Goal: Use online tool/utility: Utilize a website feature to perform a specific function

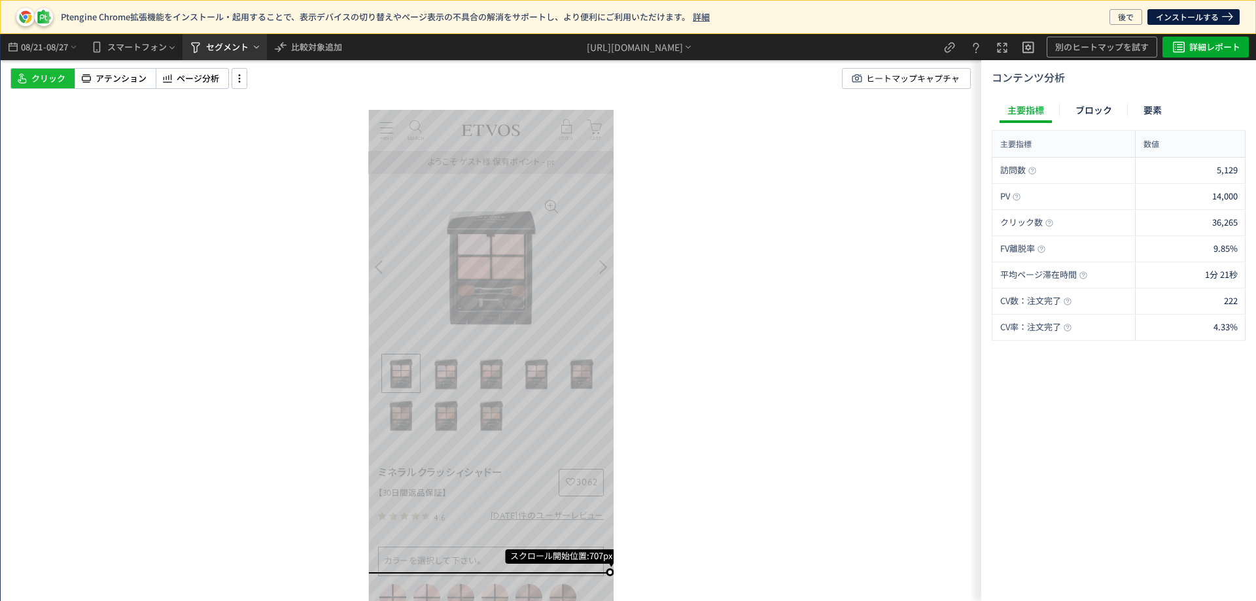
click at [233, 47] on span "セグメント" at bounding box center [227, 47] width 43 height 21
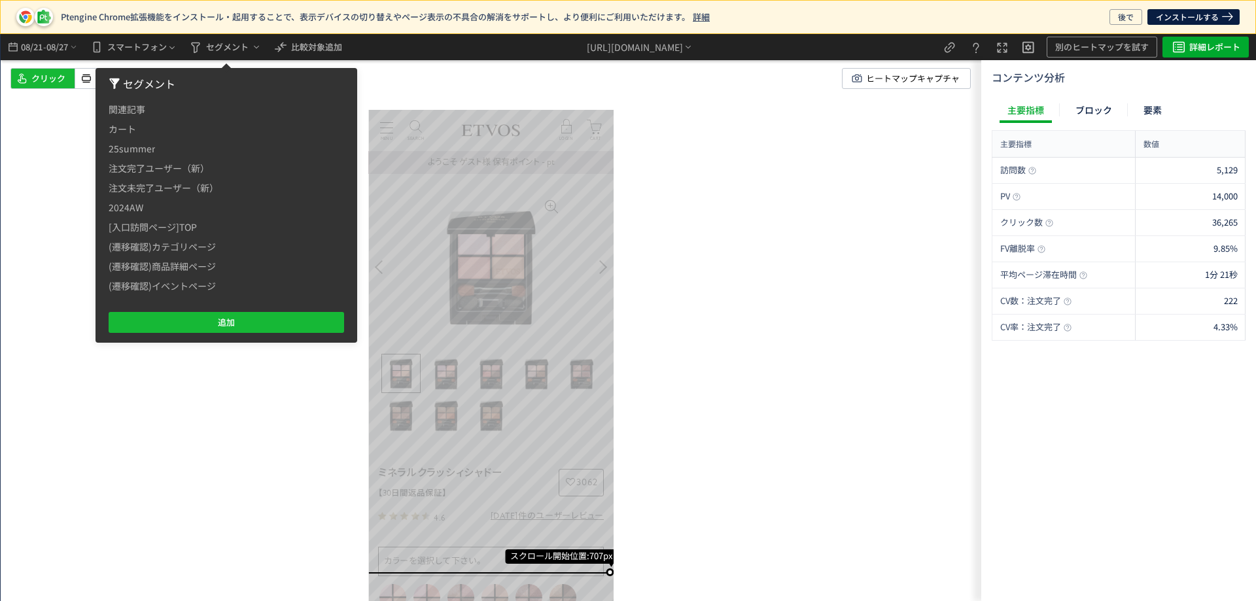
click at [41, 82] on span "クリック" at bounding box center [48, 79] width 34 height 12
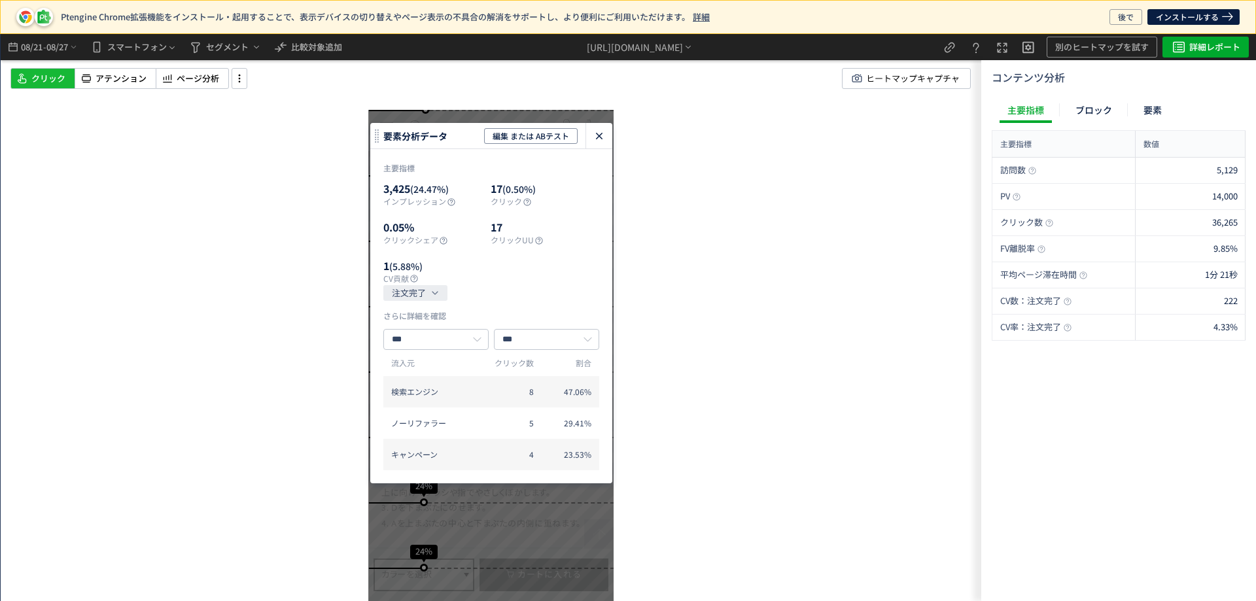
click at [600, 135] on use "heatmap-click-data-modal" at bounding box center [599, 136] width 7 height 7
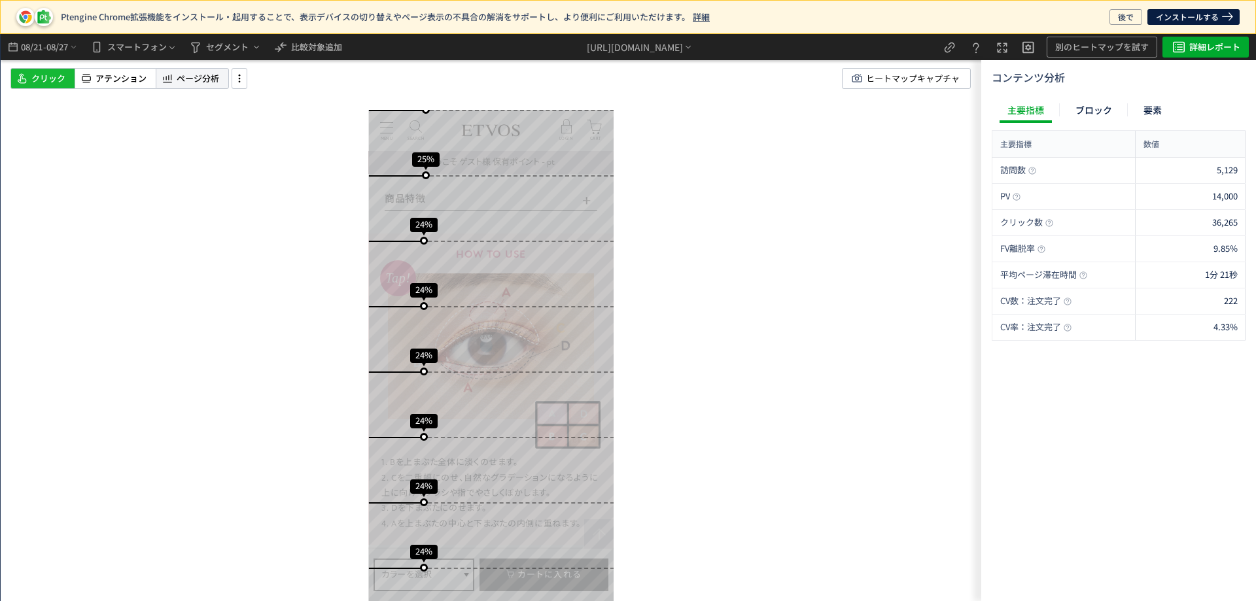
click at [225, 80] on div "ページ分析" at bounding box center [192, 78] width 73 height 21
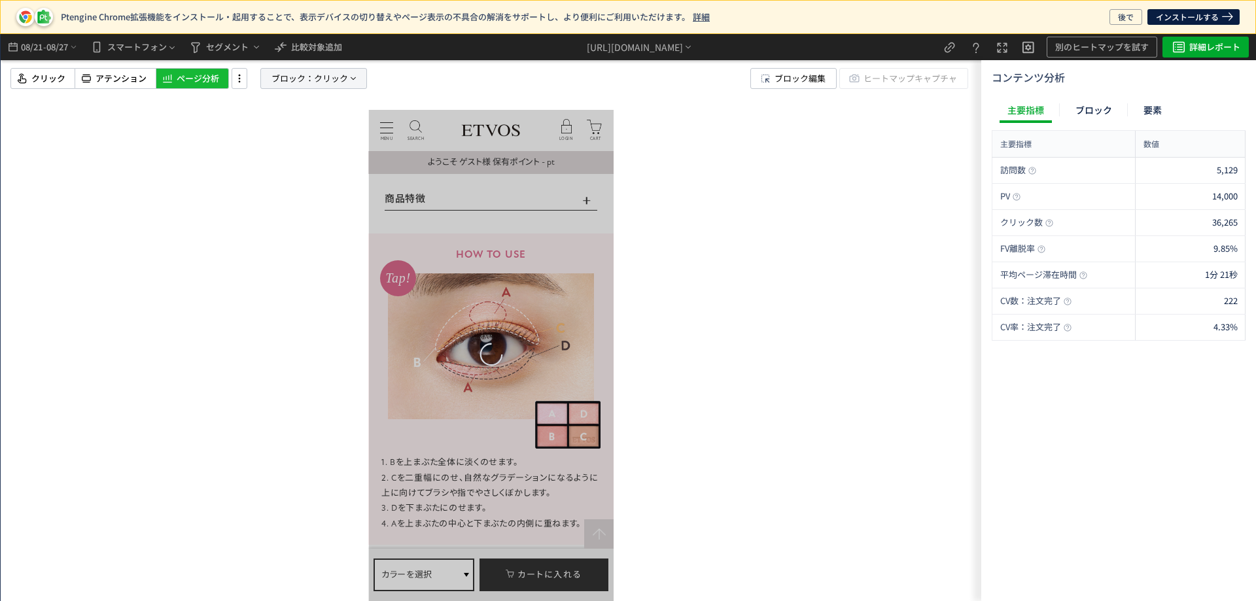
click at [301, 75] on span "ブロック：" at bounding box center [292, 79] width 43 height 20
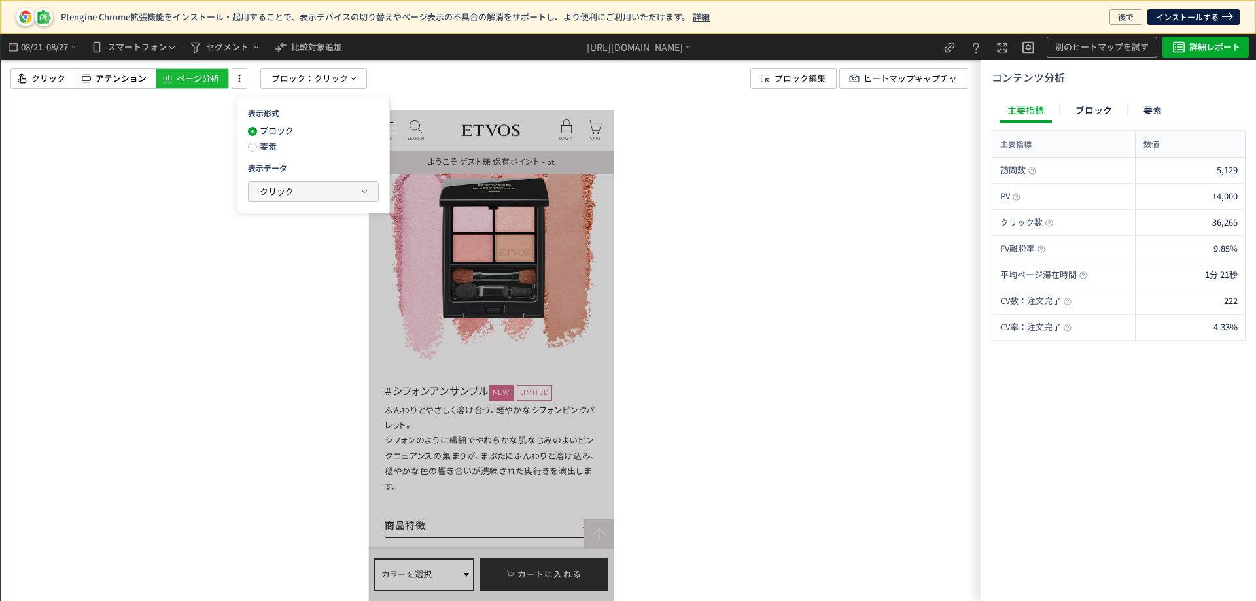
click at [280, 192] on span "クリック" at bounding box center [277, 191] width 34 height 12
drag, startPoint x: 167, startPoint y: 315, endPoint x: 157, endPoint y: 270, distance: 45.7
click at [168, 315] on div at bounding box center [491, 317] width 980 height 567
click at [220, 50] on span "セグメント" at bounding box center [227, 47] width 43 height 21
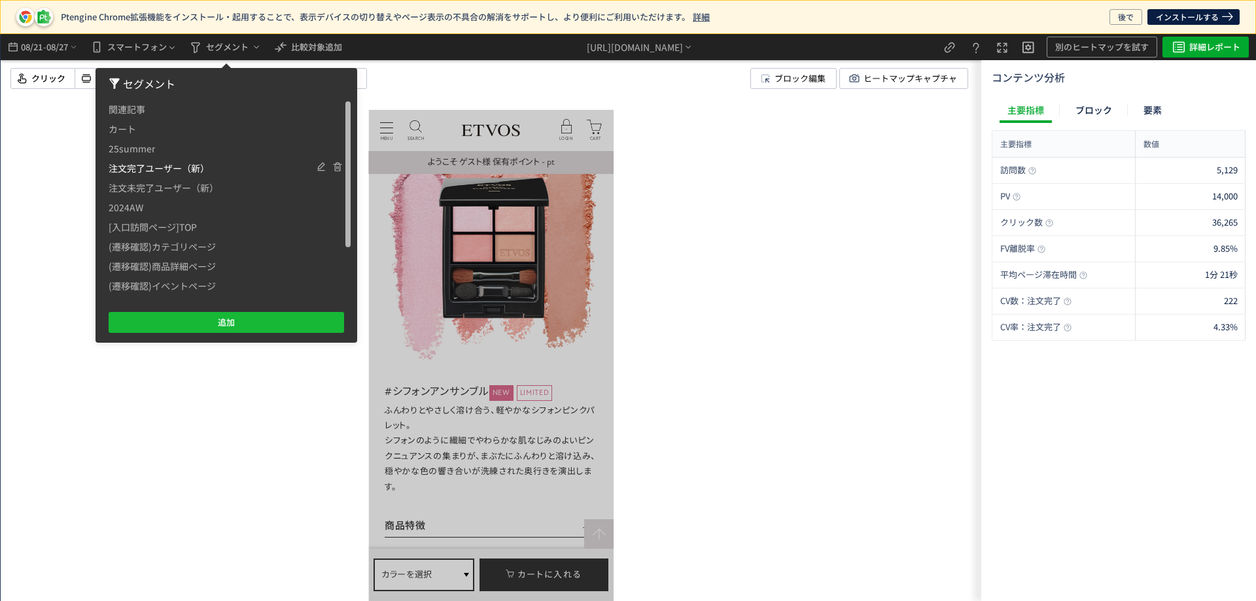
click at [0, 0] on span "注文完了ユーザー（新）" at bounding box center [0, 0] width 0 height 0
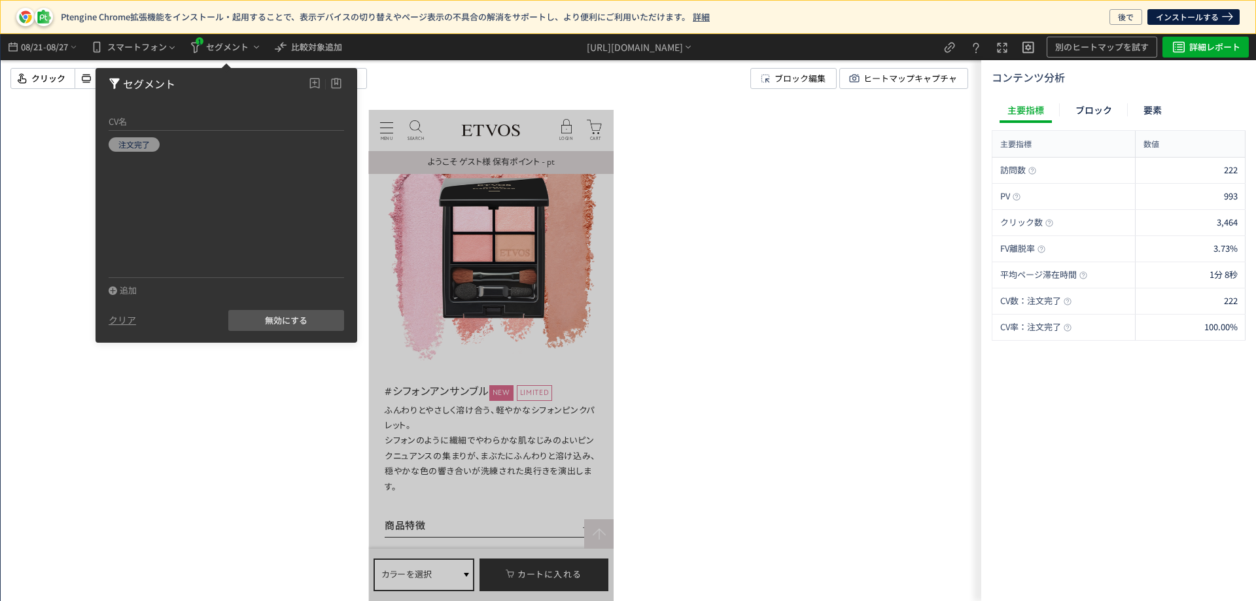
click at [332, 400] on div at bounding box center [491, 317] width 980 height 567
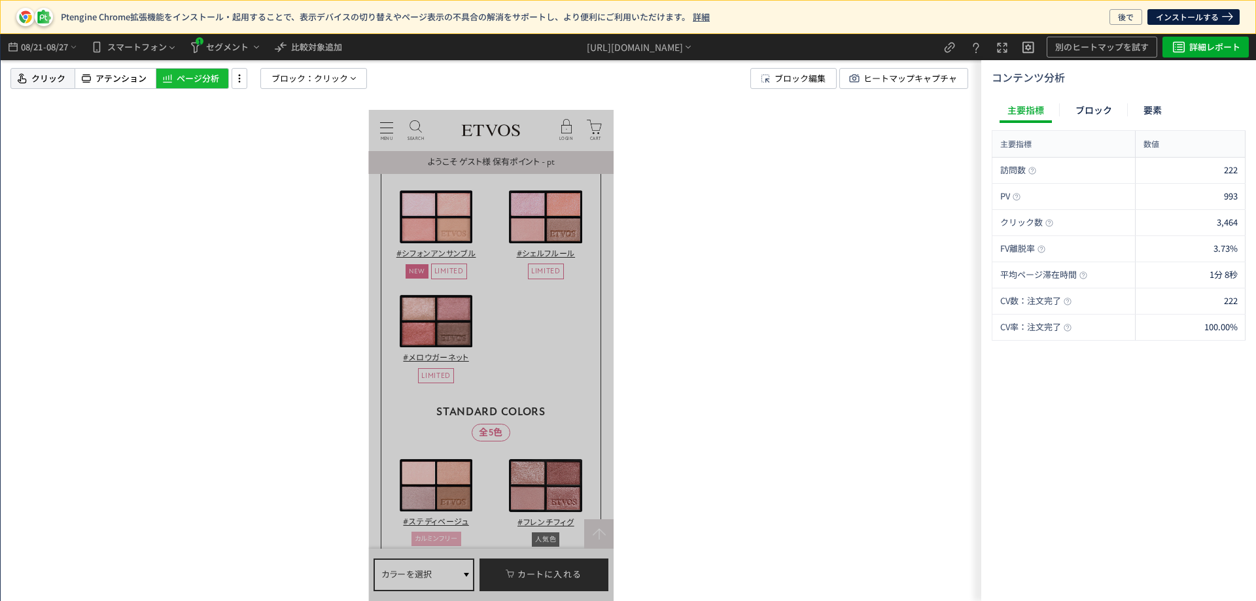
click at [47, 75] on span "クリック" at bounding box center [48, 79] width 34 height 12
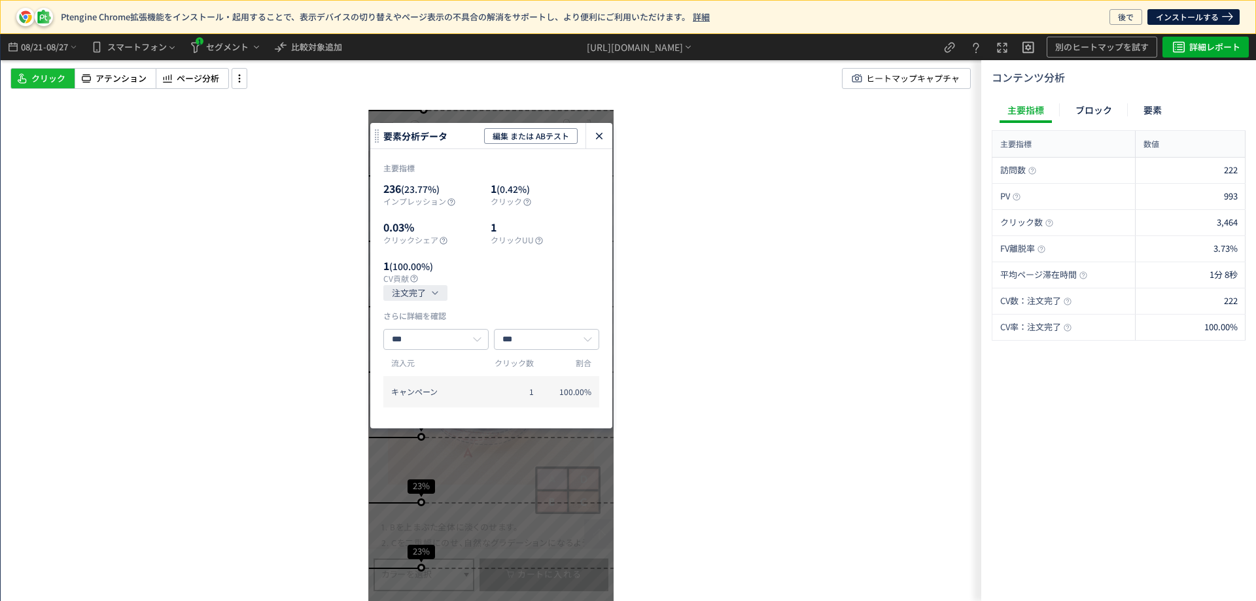
click at [602, 144] on div "heatmap-click-data-modal" at bounding box center [599, 136] width 26 height 26
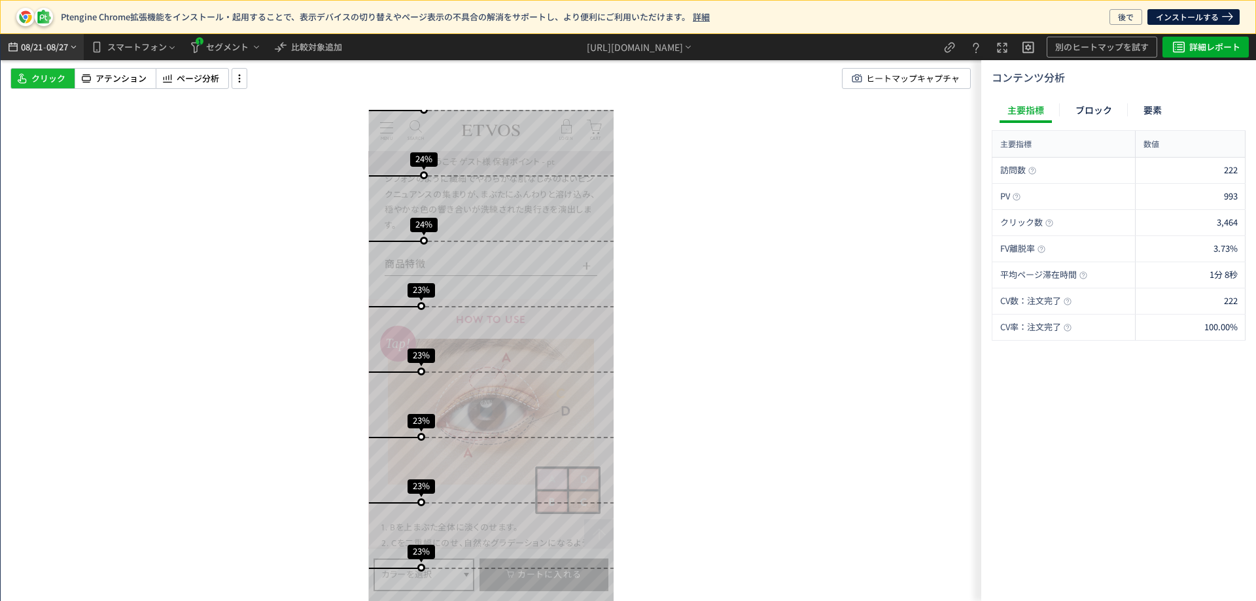
click at [47, 56] on span "08/27" at bounding box center [57, 47] width 22 height 26
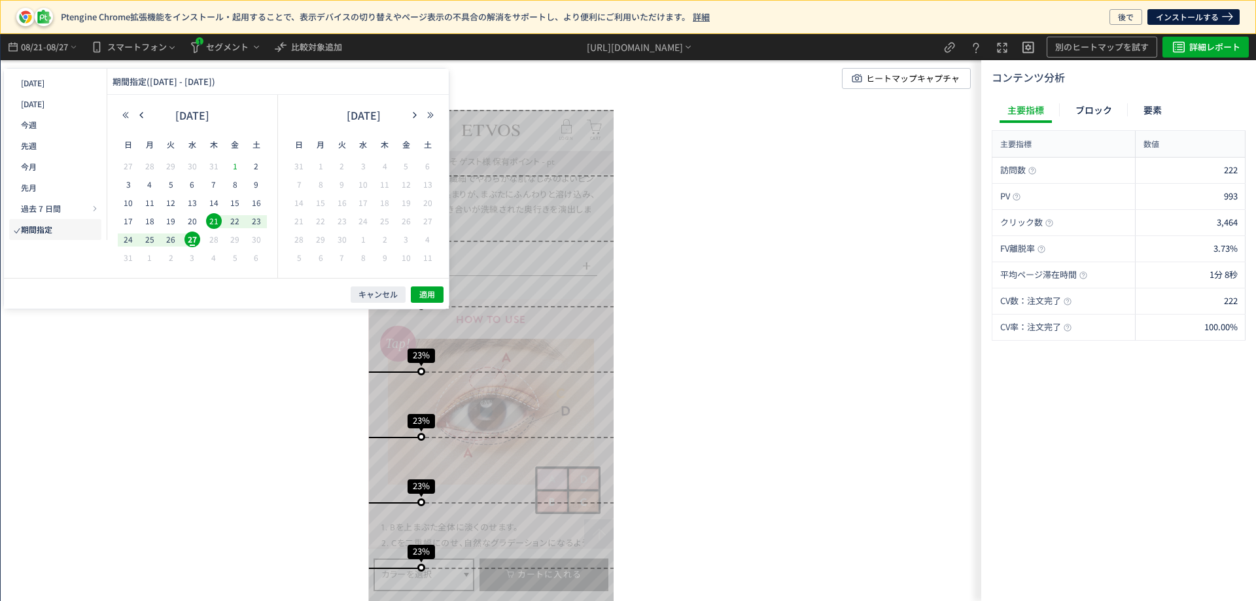
click at [0, 0] on span "1" at bounding box center [0, 0] width 0 height 0
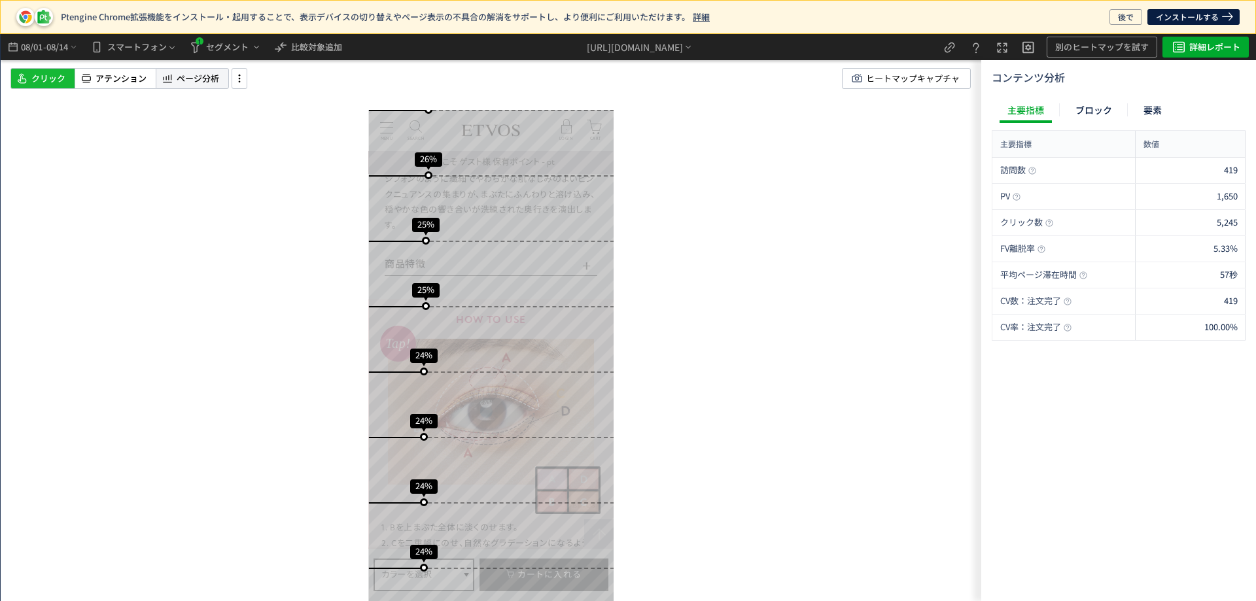
click at [198, 84] on span "ページ分析" at bounding box center [198, 79] width 43 height 12
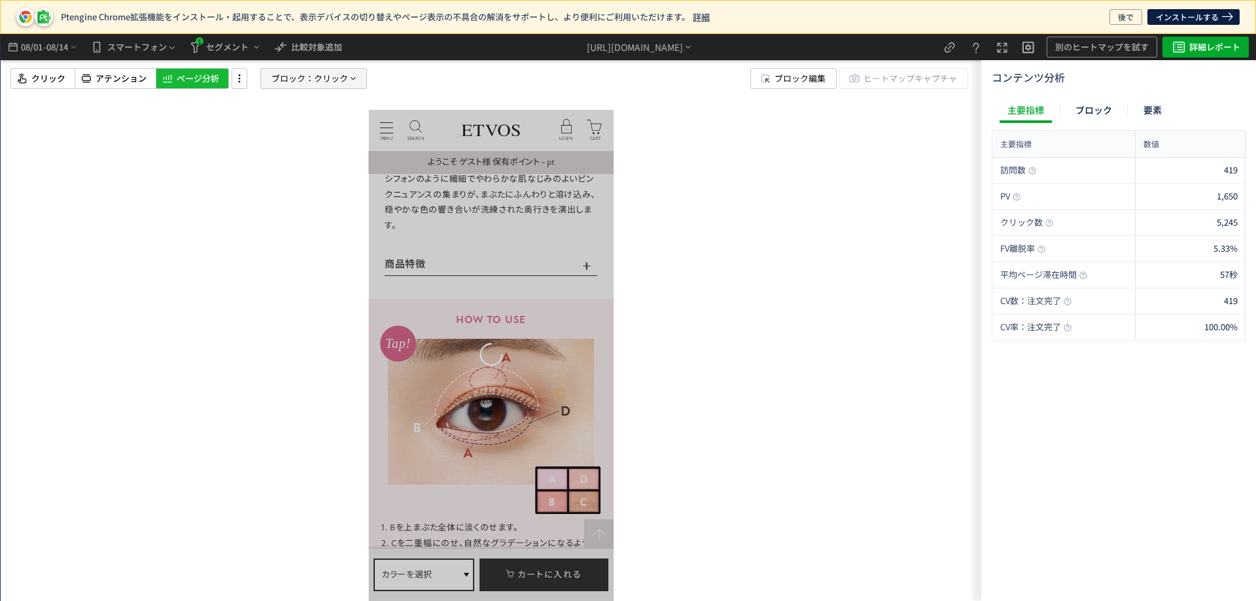
click at [289, 83] on span "ブロック：" at bounding box center [292, 79] width 43 height 20
click at [254, 145] on span at bounding box center [252, 147] width 9 height 9
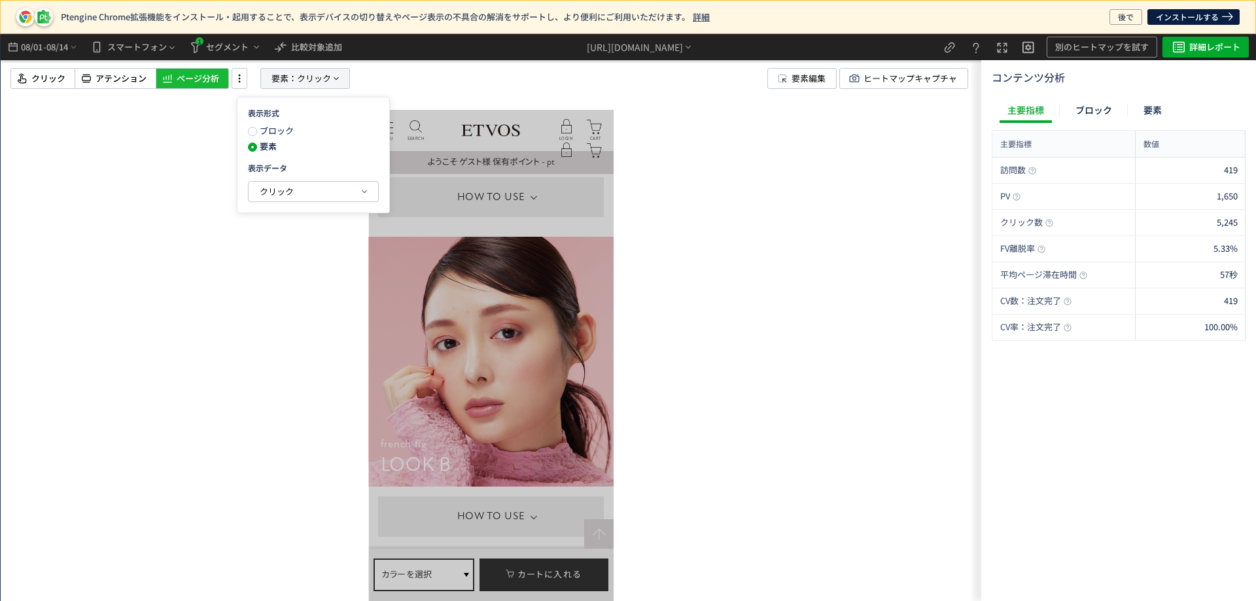
click at [317, 78] on span "クリック" at bounding box center [314, 79] width 34 height 20
click at [240, 78] on use at bounding box center [240, 79] width 2 height 8
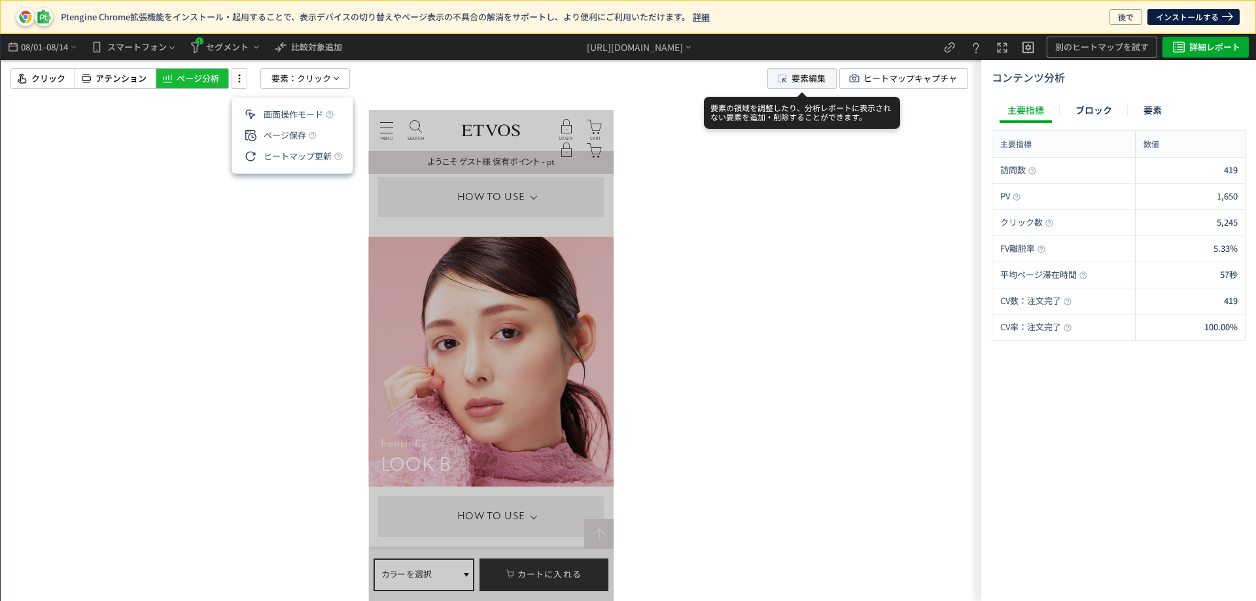
click at [817, 85] on span "要素編集" at bounding box center [808, 79] width 34 height 20
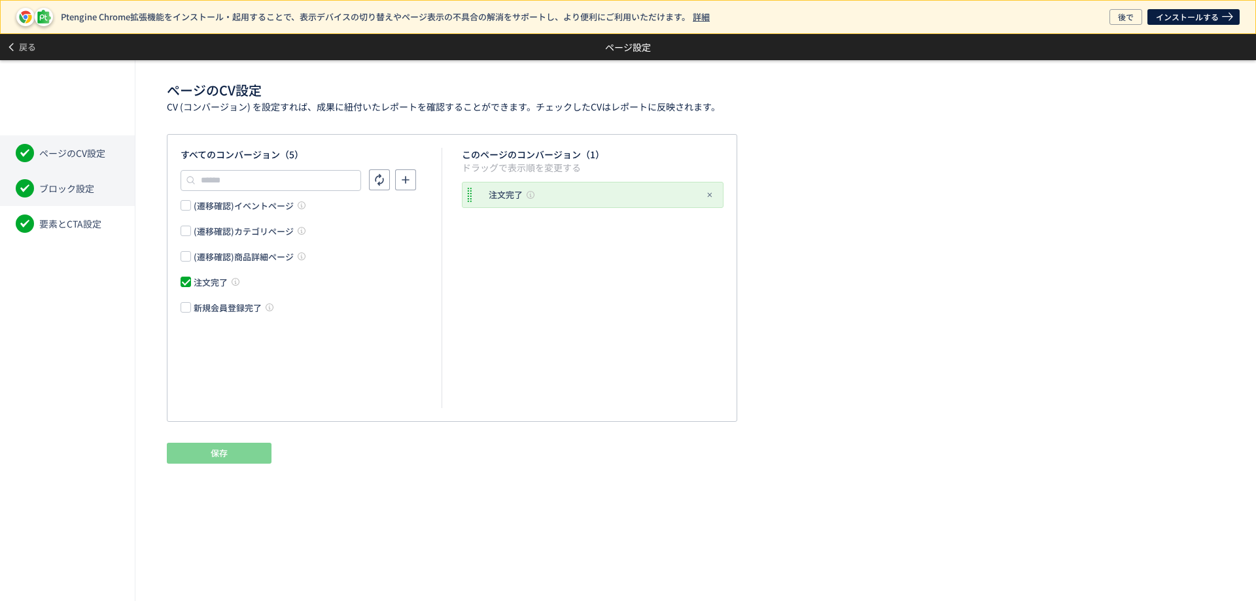
click at [73, 186] on span "ブロック設定" at bounding box center [66, 188] width 55 height 13
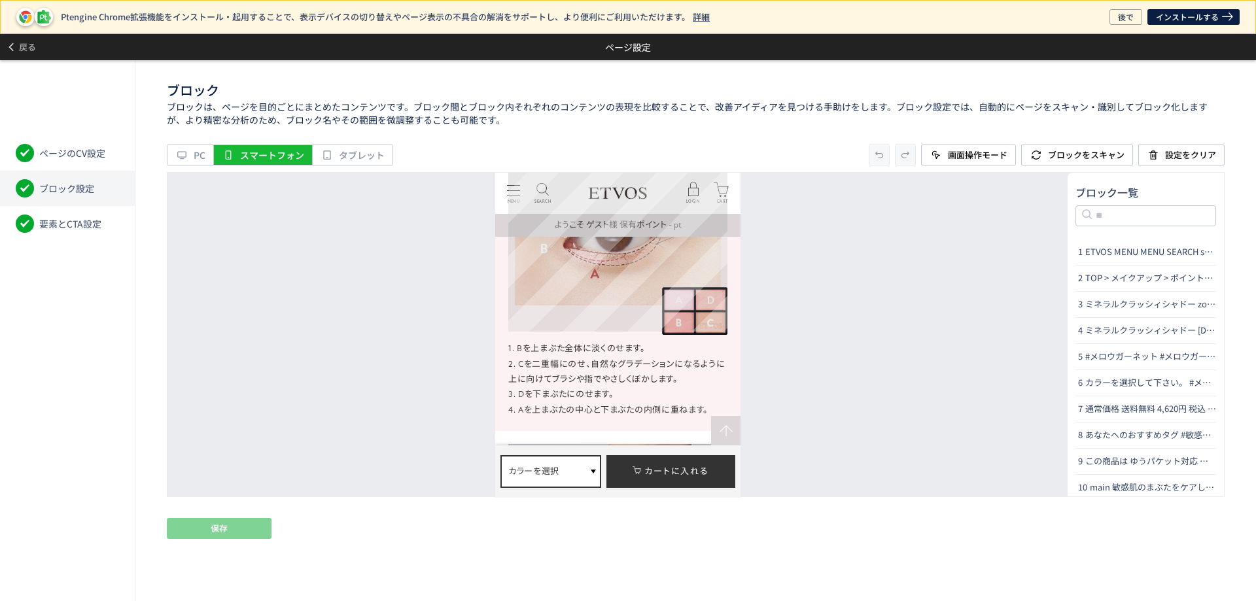
scroll to position [2943, 0]
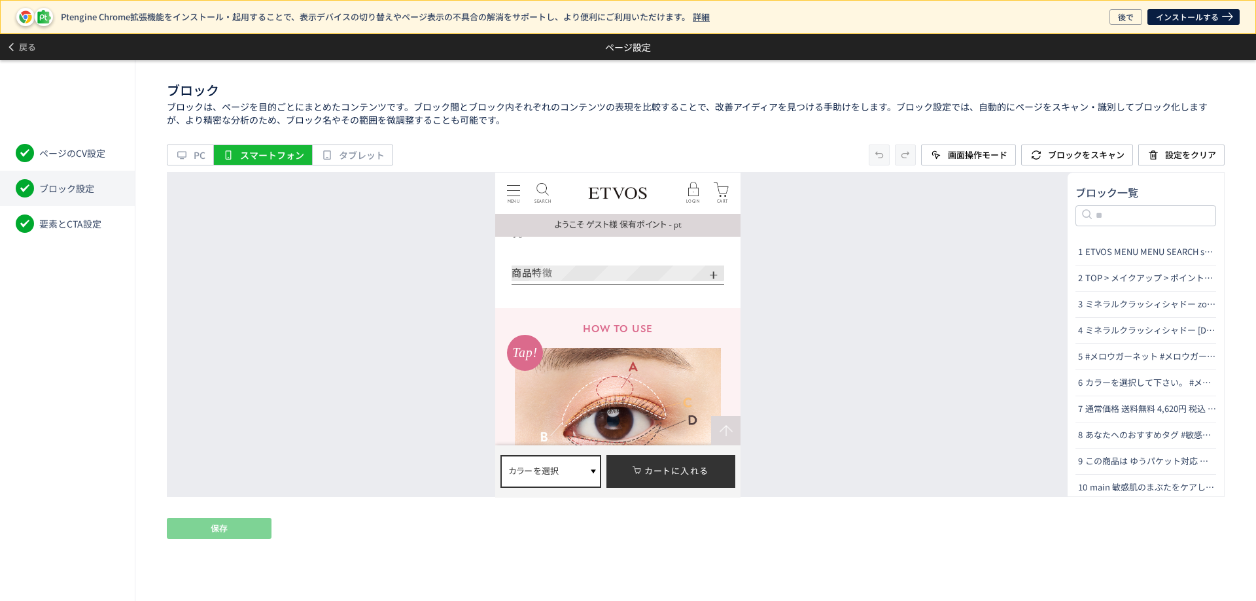
click at [670, 276] on p "商品特徴" at bounding box center [617, 273] width 213 height 16
click at [221, 532] on span "保存" at bounding box center [219, 528] width 17 height 21
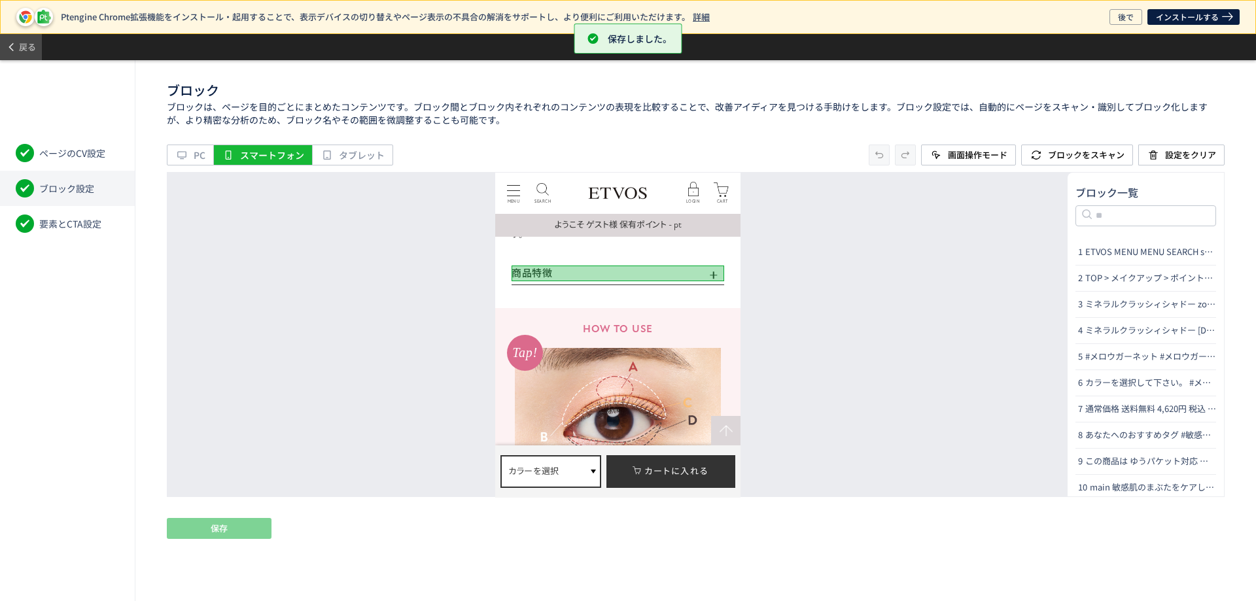
click at [25, 43] on span "戻る" at bounding box center [27, 47] width 17 height 21
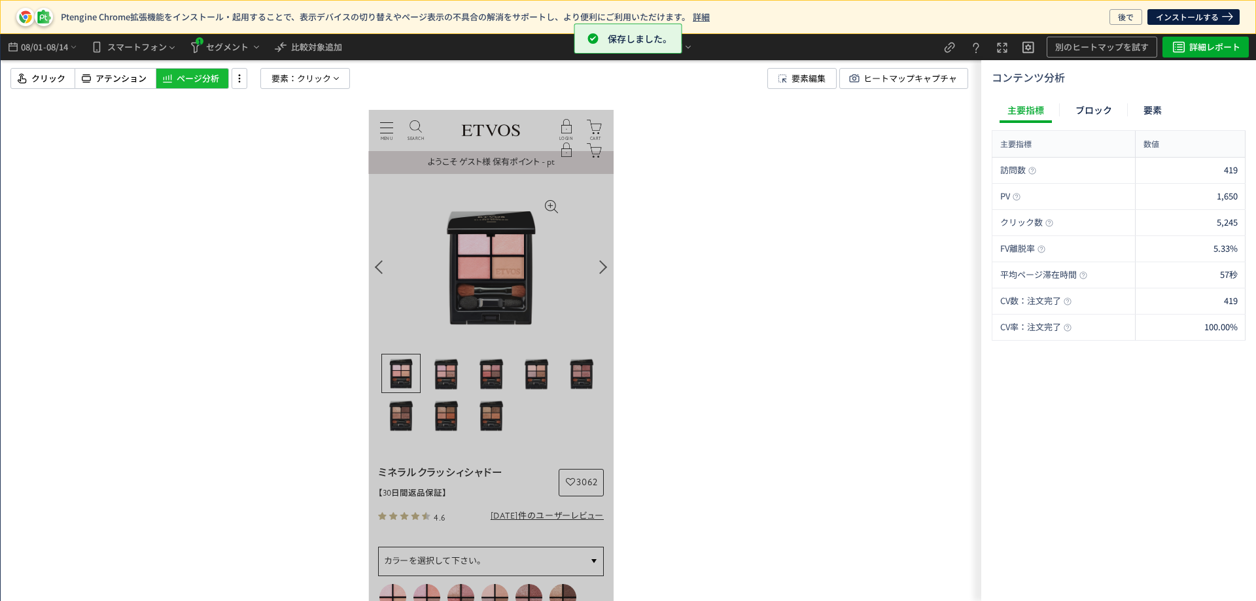
scroll to position [0, 0]
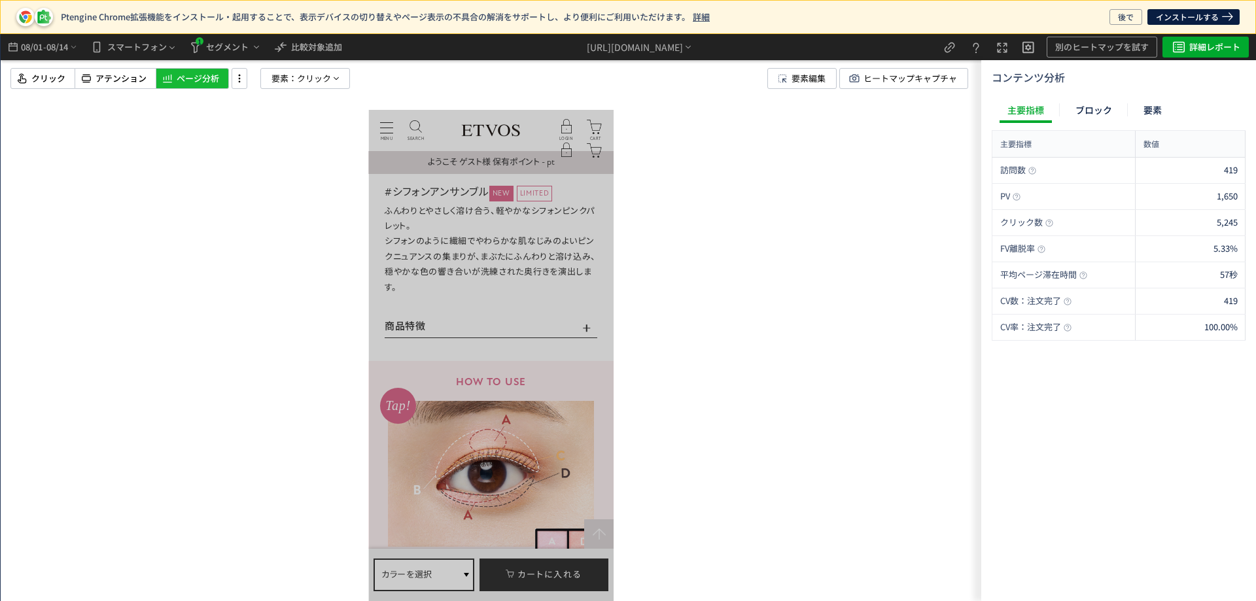
scroll to position [2812, 0]
click at [39, 77] on span "クリック" at bounding box center [48, 79] width 34 height 12
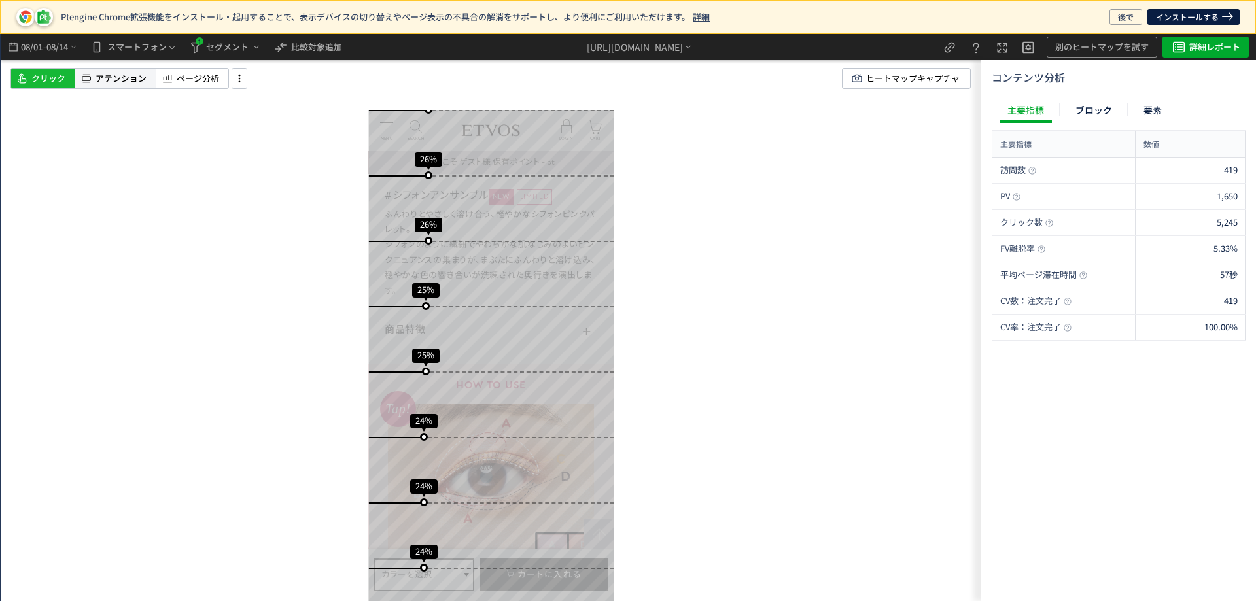
click at [111, 78] on span "アテンション" at bounding box center [120, 79] width 51 height 12
click at [61, 81] on span "クリック" at bounding box center [48, 79] width 34 height 12
click at [241, 82] on icon at bounding box center [240, 78] width 16 height 14
click at [179, 73] on span "ページ分析" at bounding box center [198, 79] width 43 height 12
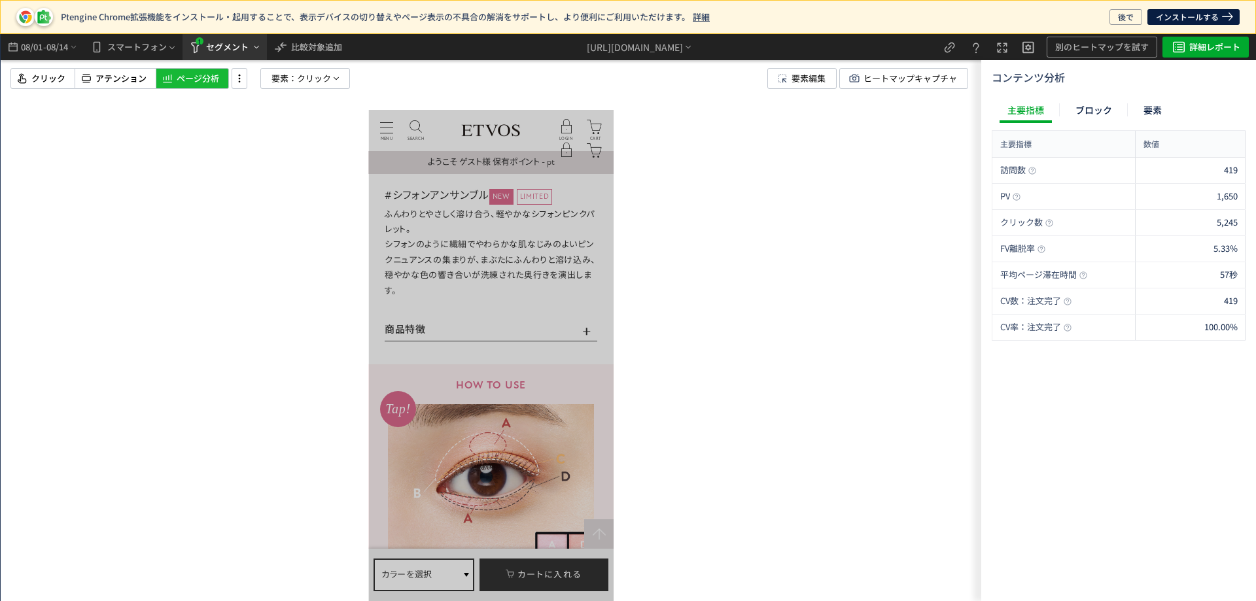
click at [226, 46] on span "セグメント" at bounding box center [227, 47] width 43 height 21
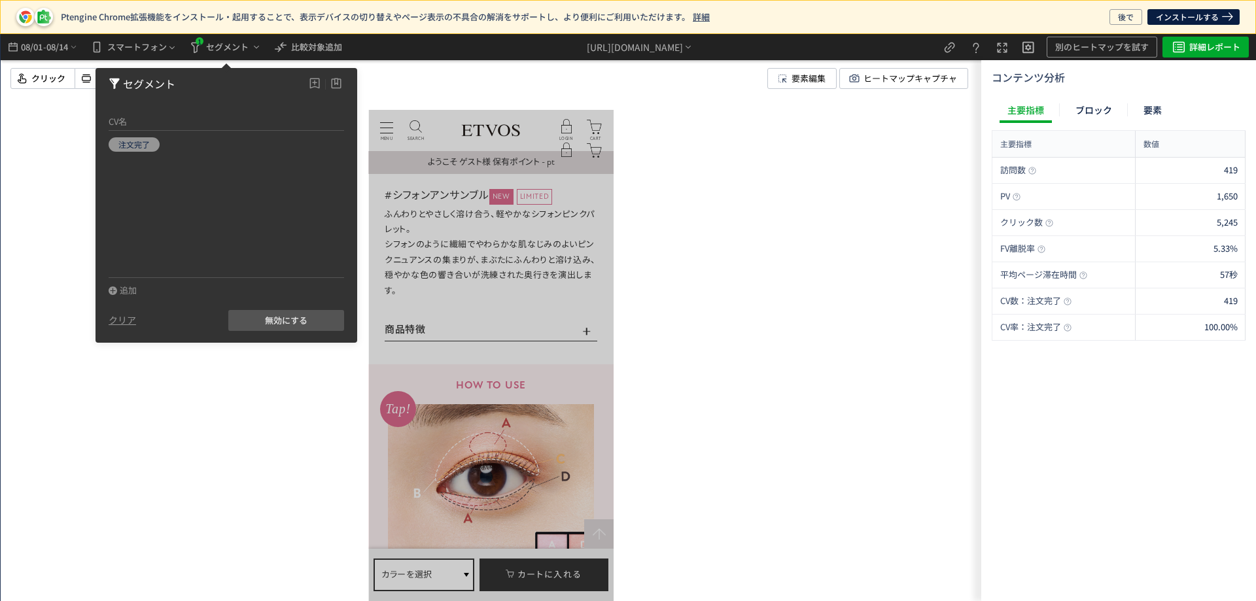
click at [118, 354] on div at bounding box center [491, 317] width 980 height 567
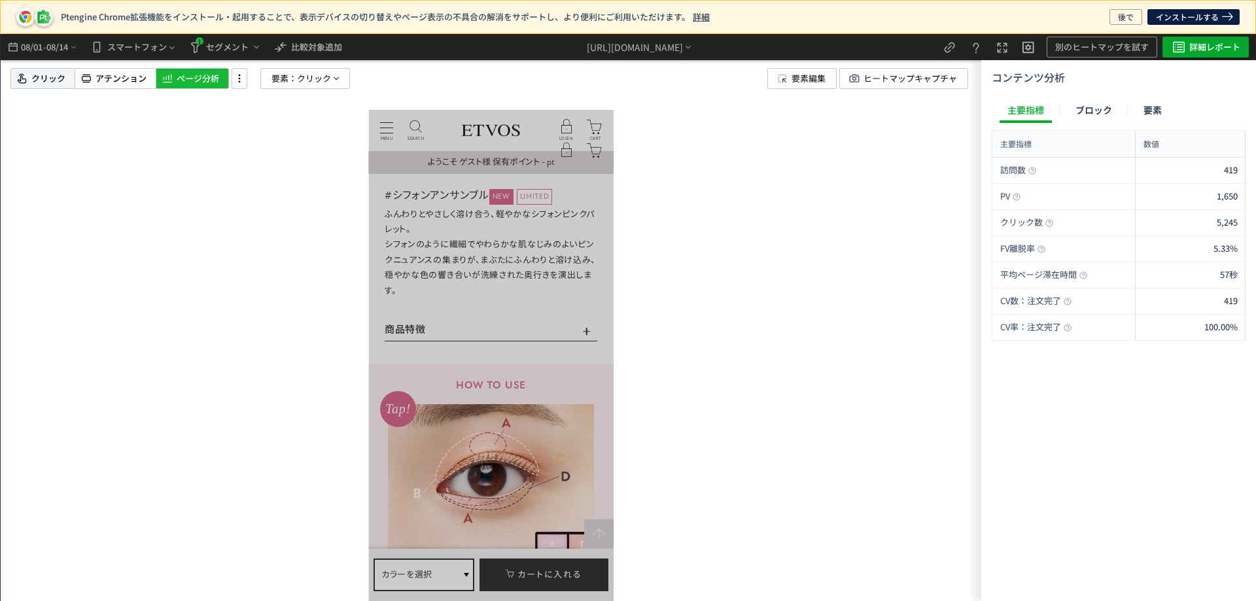
click at [28, 69] on div "クリック" at bounding box center [42, 78] width 65 height 21
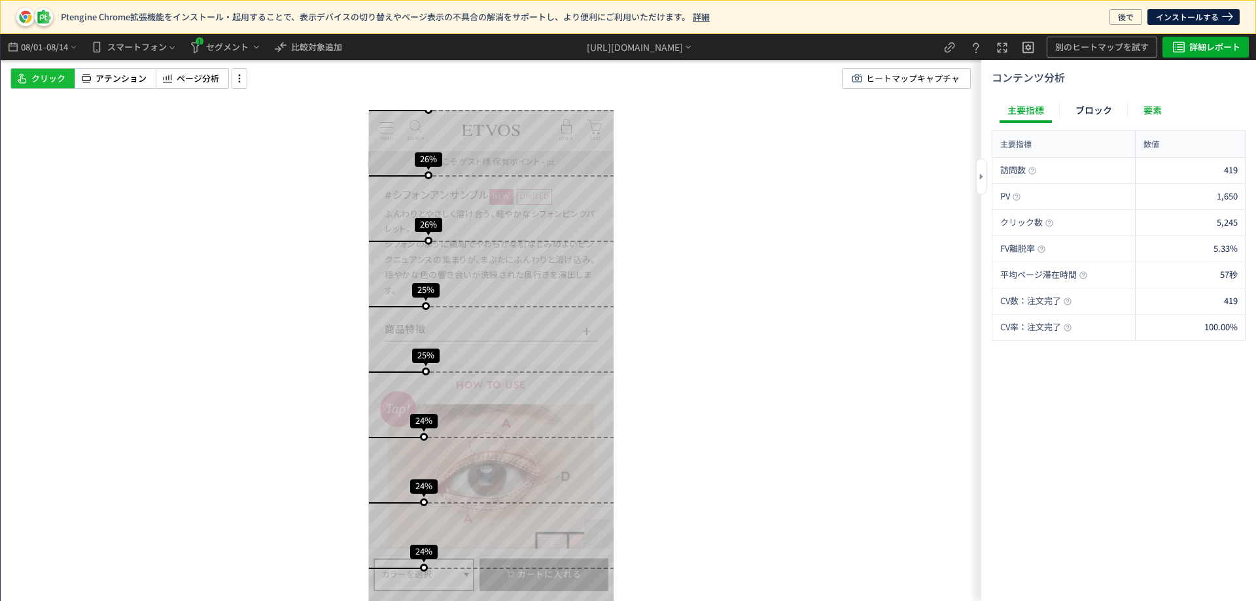
click at [1161, 109] on div "要素" at bounding box center [1152, 110] width 34 height 26
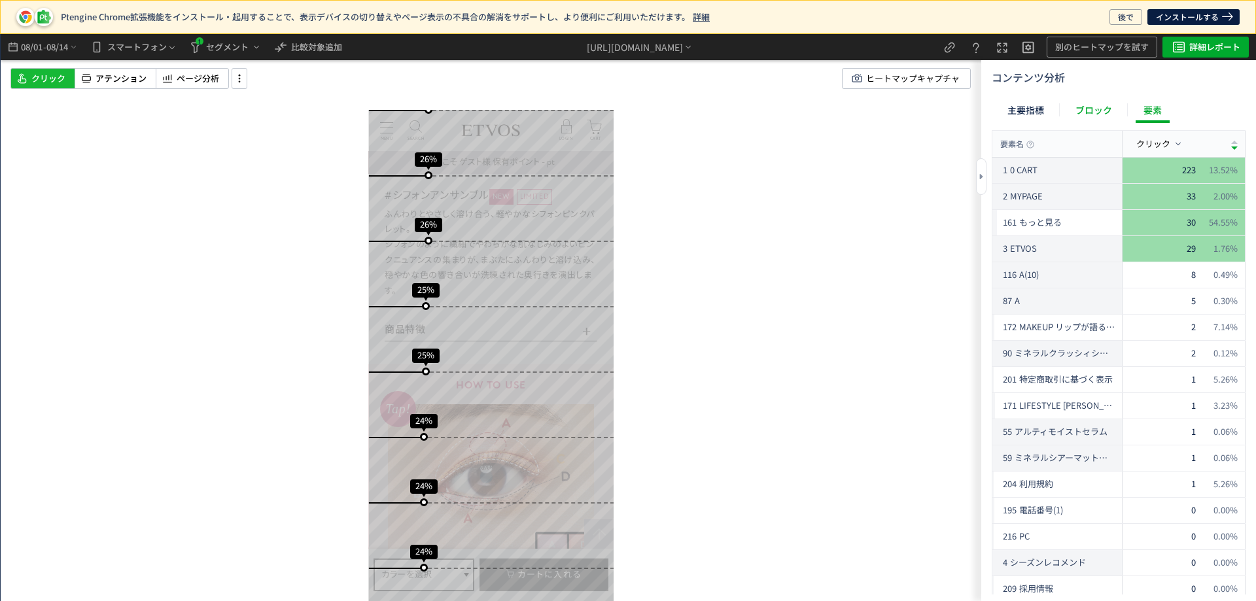
click at [232, 522] on div "ブロック" at bounding box center [122, 529] width 219 height 15
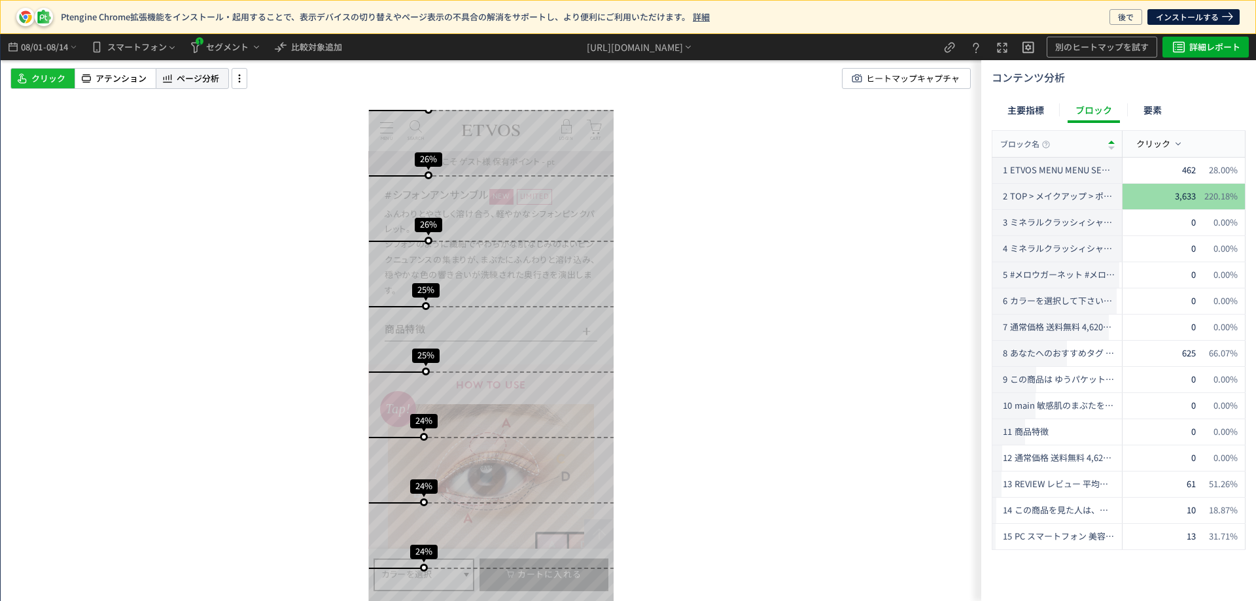
click at [198, 79] on span "ページ分析" at bounding box center [198, 79] width 43 height 12
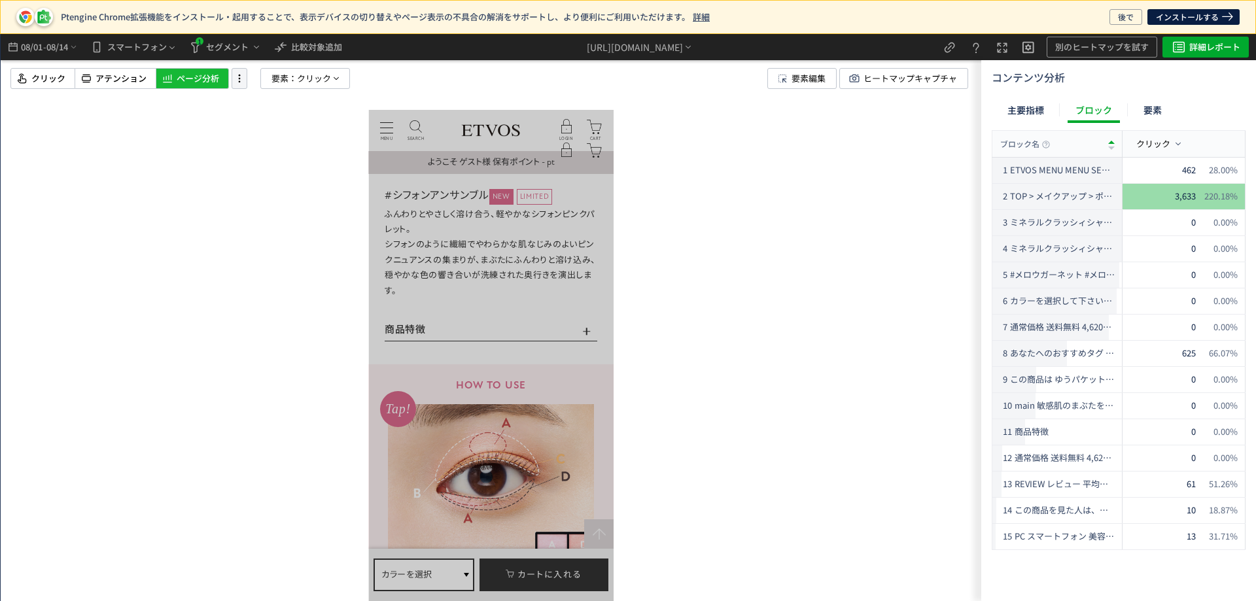
click at [241, 77] on icon at bounding box center [240, 78] width 16 height 14
click at [309, 81] on span "クリック" at bounding box center [314, 79] width 34 height 20
click at [275, 198] on span "クリック" at bounding box center [268, 192] width 34 height 16
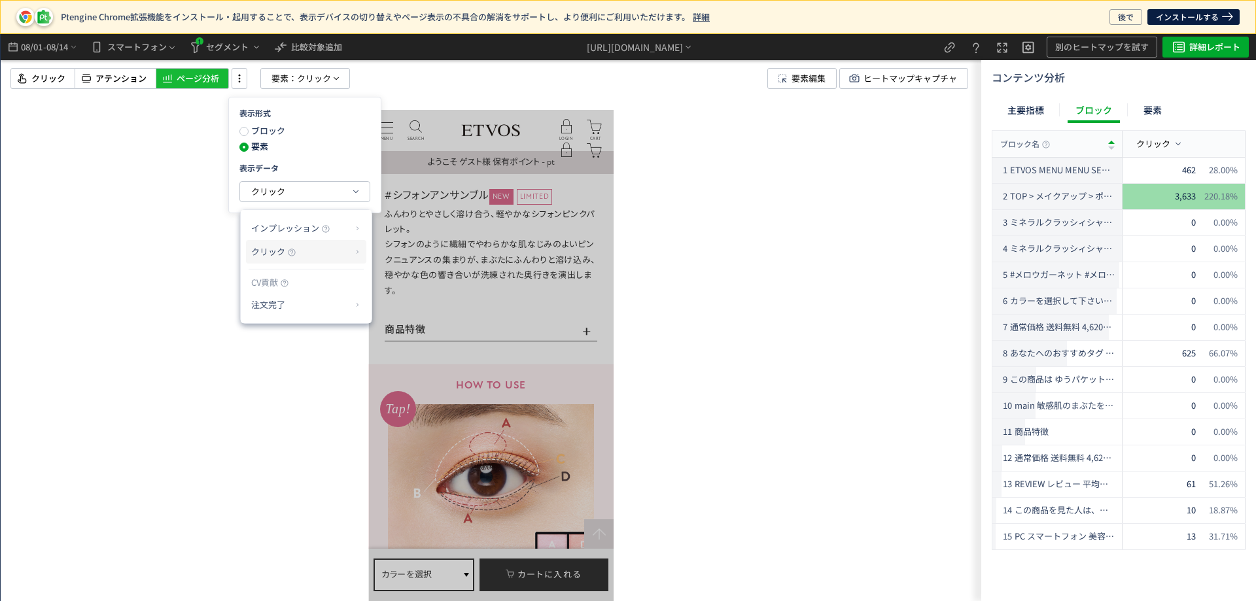
click at [301, 255] on p "クリック" at bounding box center [301, 252] width 100 height 22
click at [406, 284] on li "クリック率" at bounding box center [410, 283] width 70 height 24
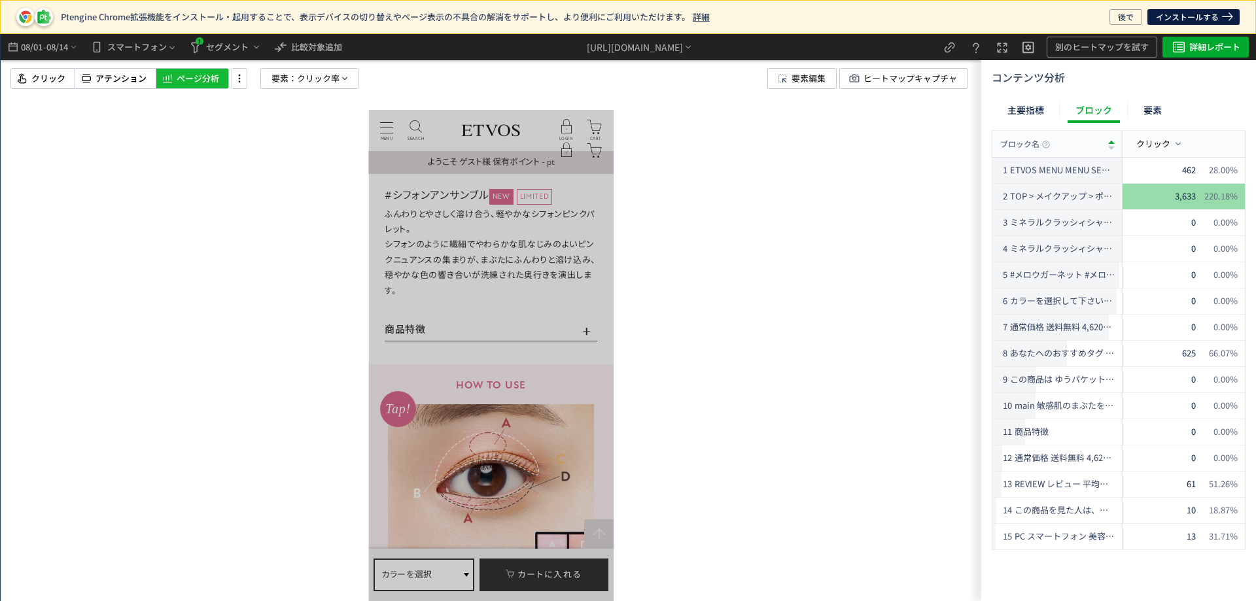
click at [399, 327] on p "商品特徴" at bounding box center [491, 330] width 213 height 16
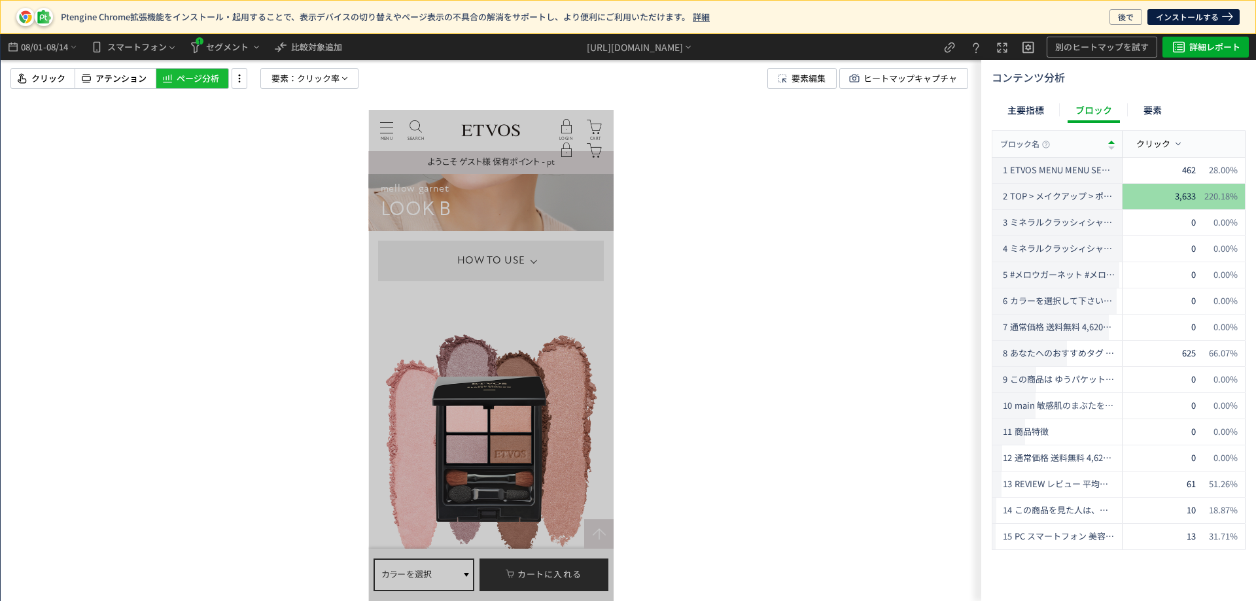
scroll to position [5559, 0]
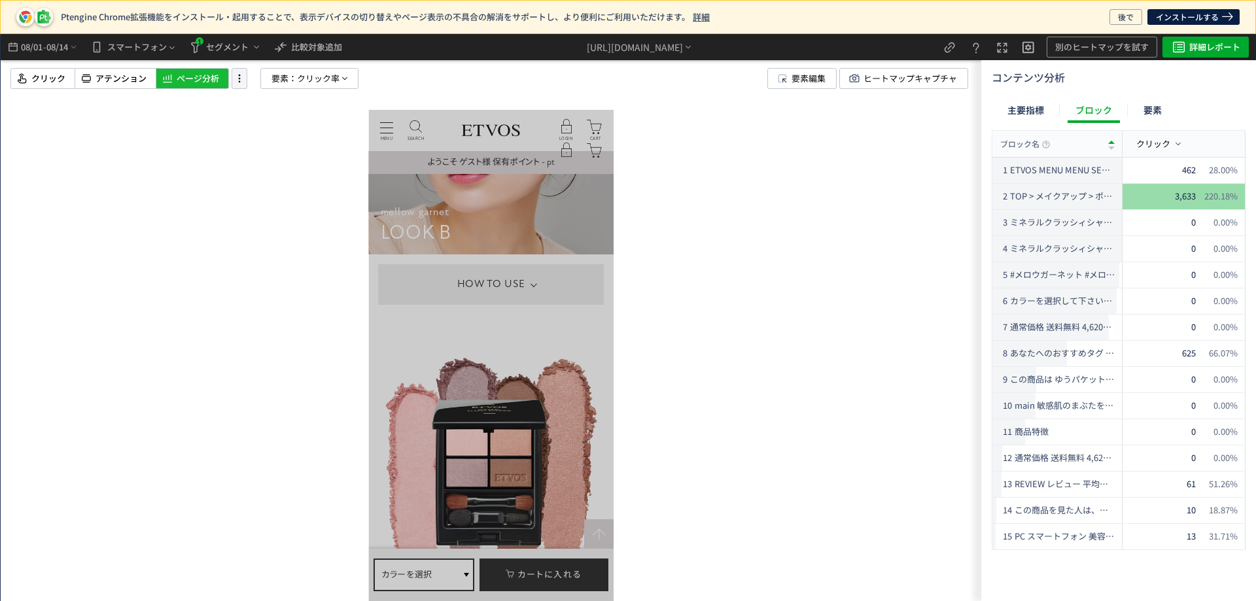
click at [241, 79] on icon at bounding box center [240, 78] width 16 height 14
click at [305, 75] on span "クリック率" at bounding box center [318, 79] width 43 height 20
click at [254, 129] on span "ブロック" at bounding box center [271, 130] width 37 height 12
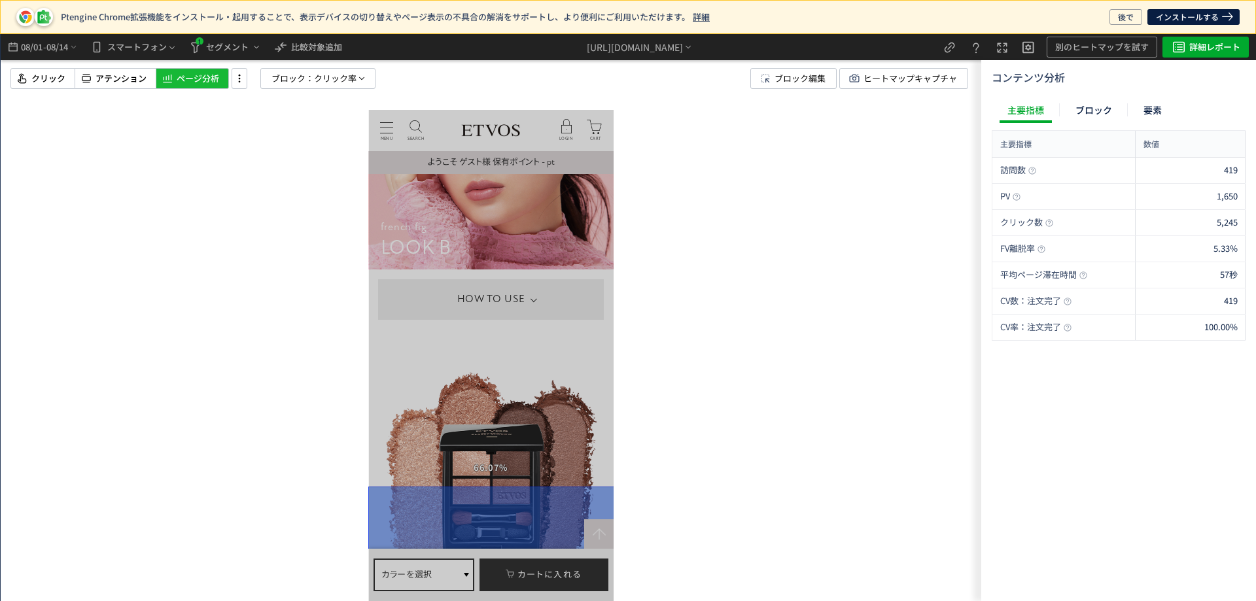
scroll to position [7325, 0]
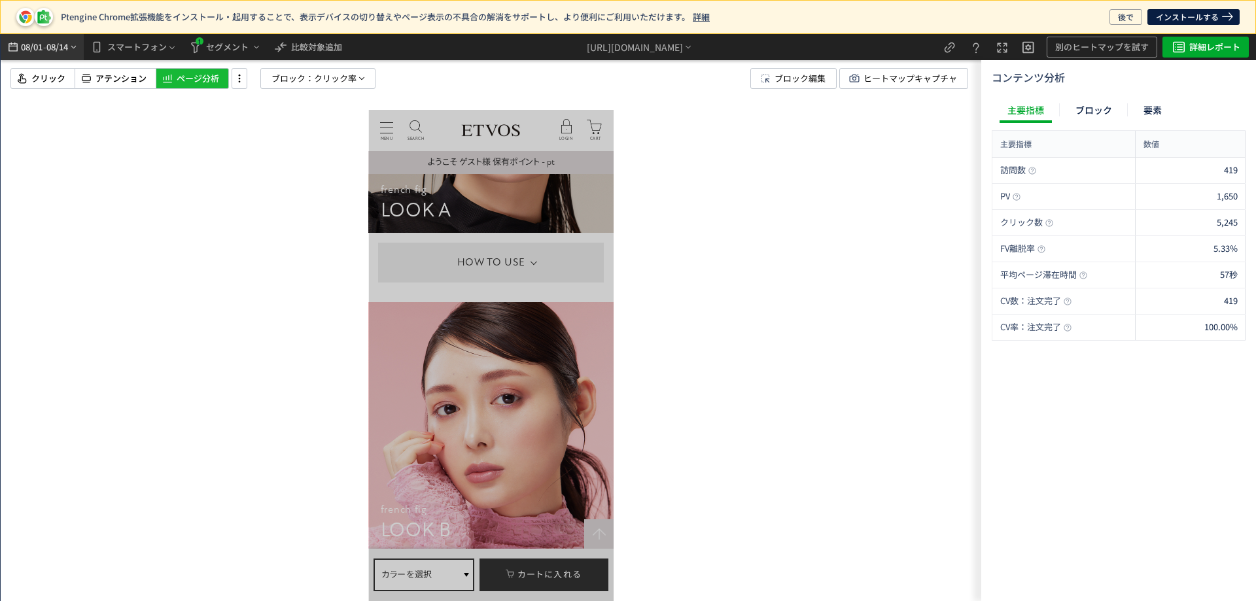
click at [58, 51] on span "08/14" at bounding box center [57, 47] width 22 height 26
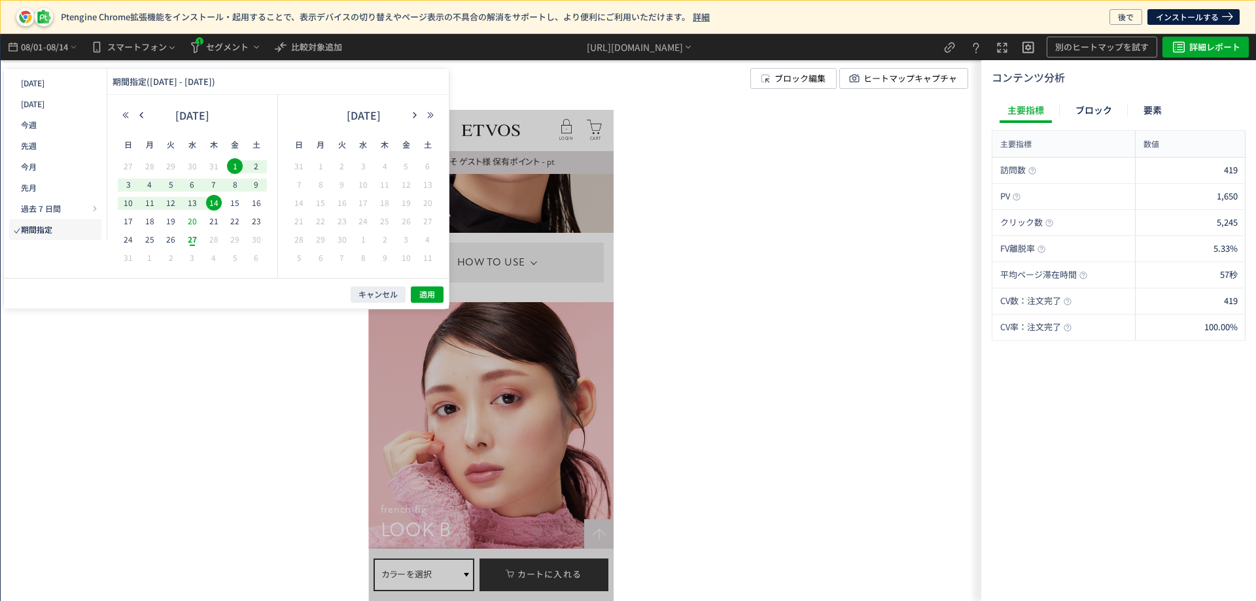
click at [0, 0] on span "20" at bounding box center [0, 0] width 0 height 0
click at [0, 0] on span "27" at bounding box center [0, 0] width 0 height 0
click at [424, 297] on span "適用" at bounding box center [427, 294] width 16 height 11
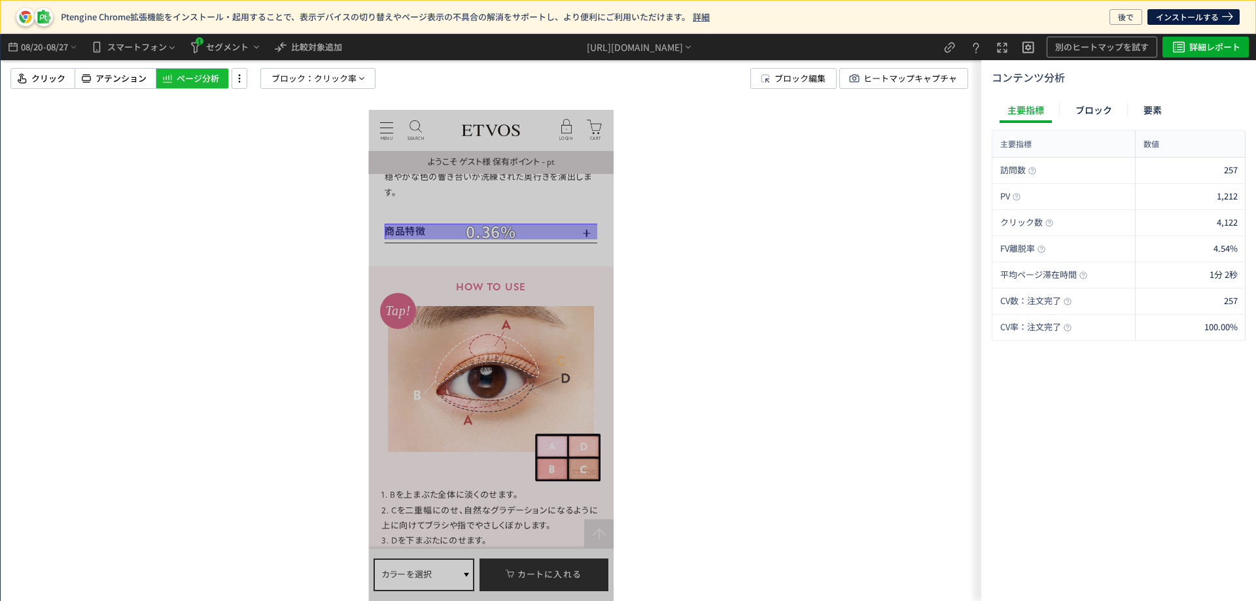
scroll to position [2812, 0]
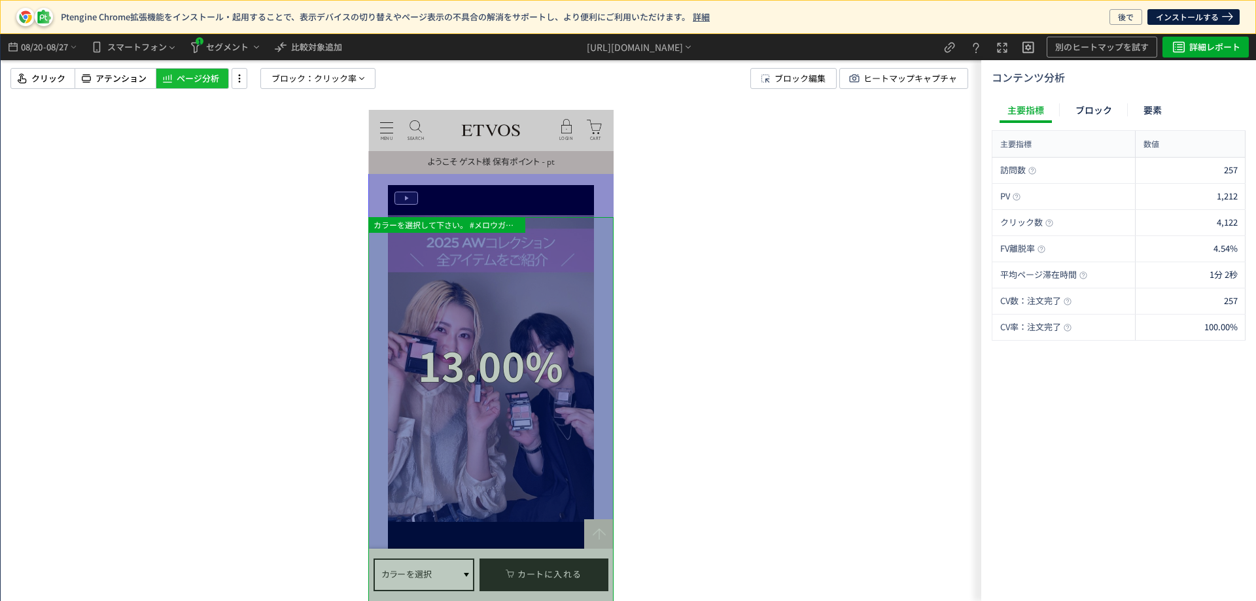
scroll to position [1504, 0]
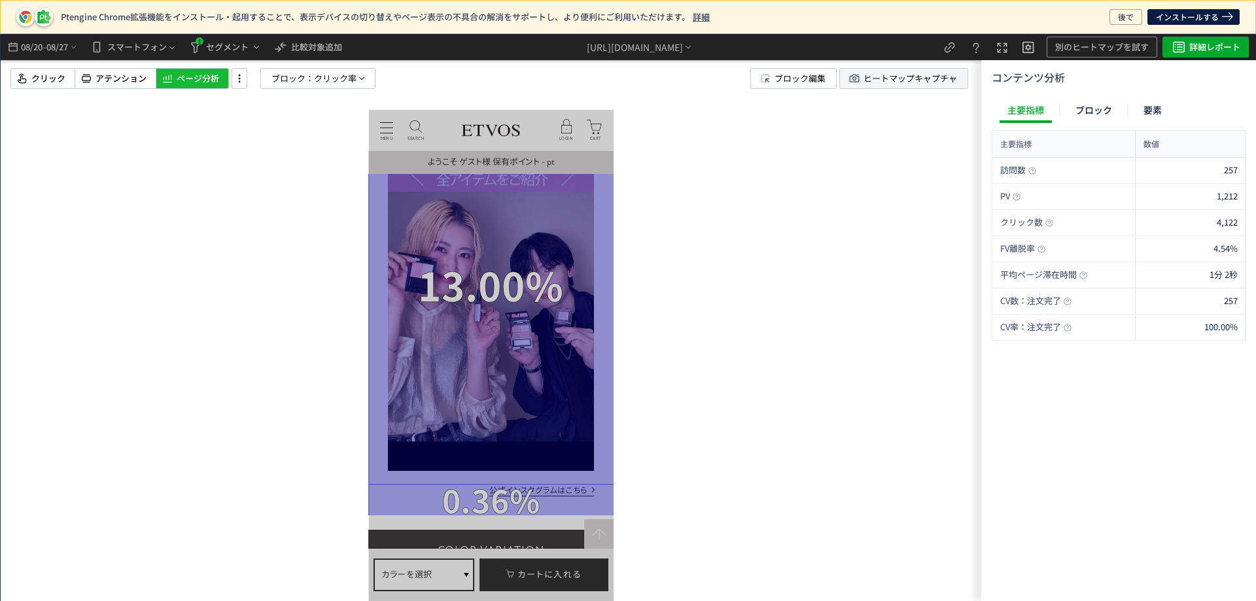
click at [909, 82] on span "ヒートマップキャプチャ" at bounding box center [910, 79] width 94 height 20
